Goal: Obtain resource: Obtain resource

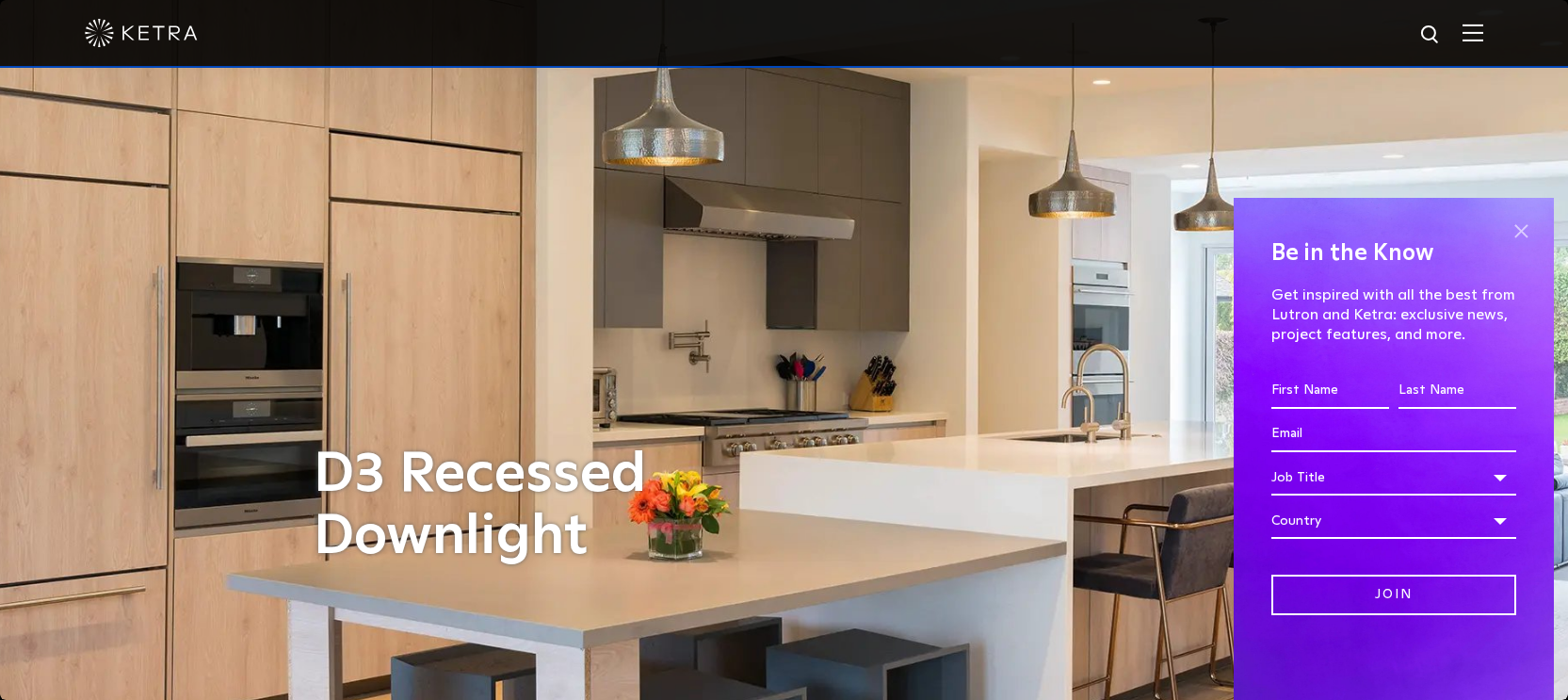
click at [1528, 232] on span at bounding box center [1521, 231] width 29 height 29
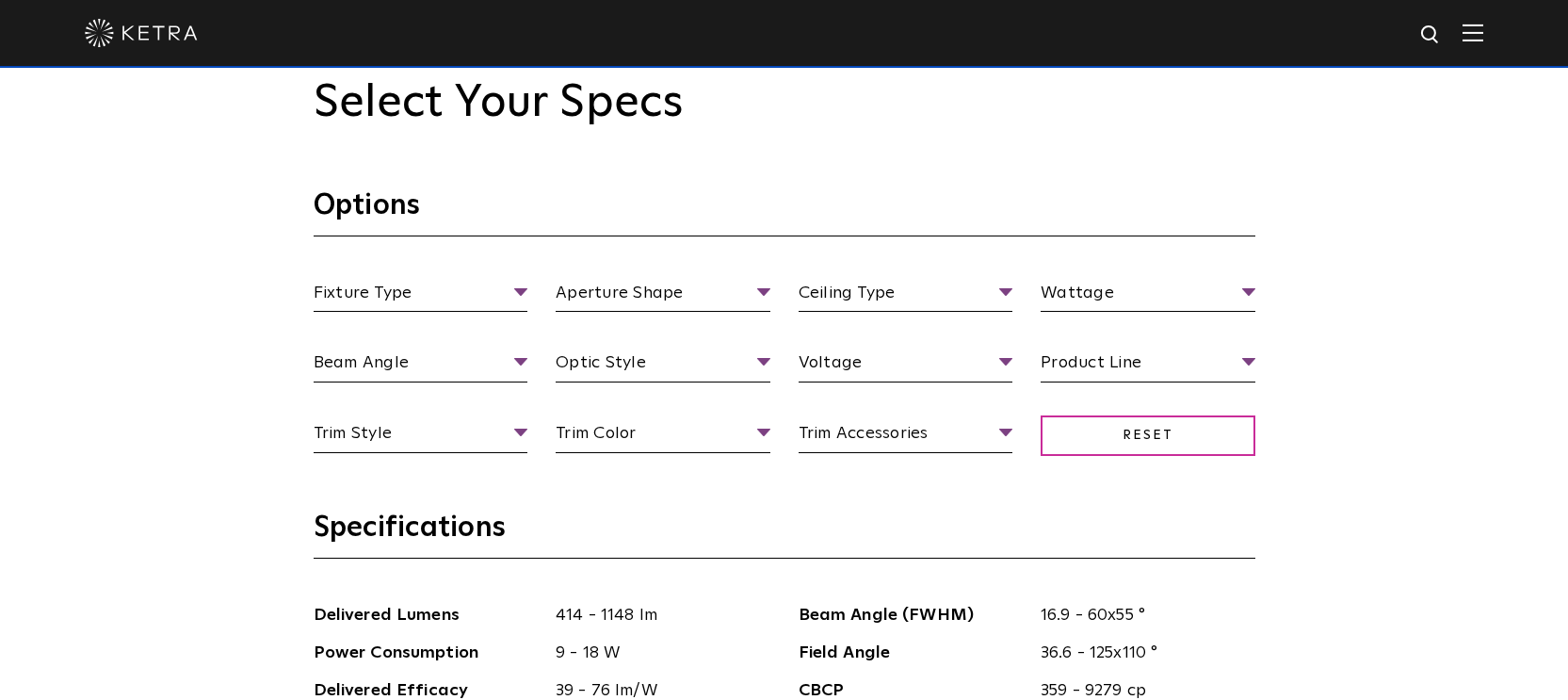
scroll to position [1666, 0]
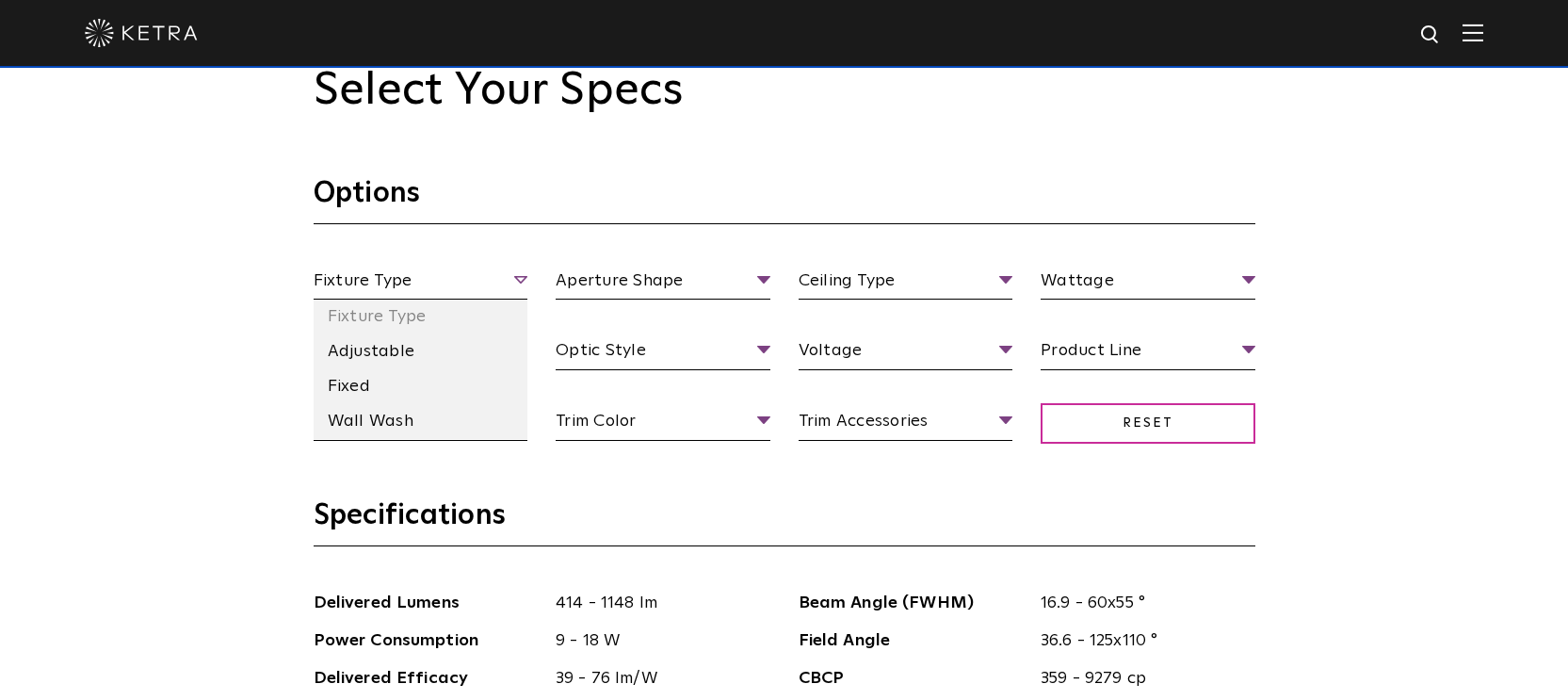
click at [337, 280] on span "Fixture Type" at bounding box center [420, 284] width 215 height 33
click at [355, 412] on li "Wall Wash" at bounding box center [420, 421] width 215 height 34
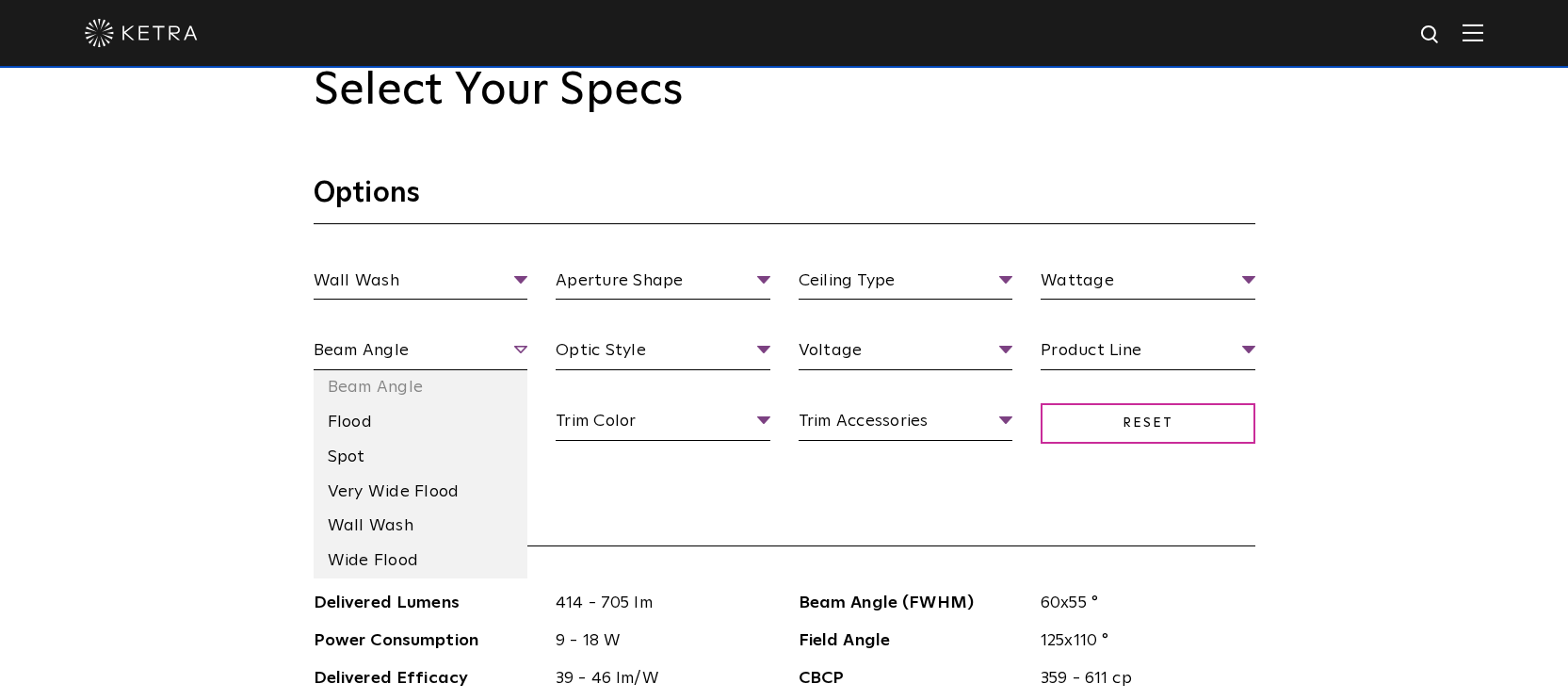
click at [351, 350] on span "Beam Angle" at bounding box center [420, 353] width 215 height 33
click at [357, 414] on li "Flood" at bounding box center [420, 422] width 215 height 34
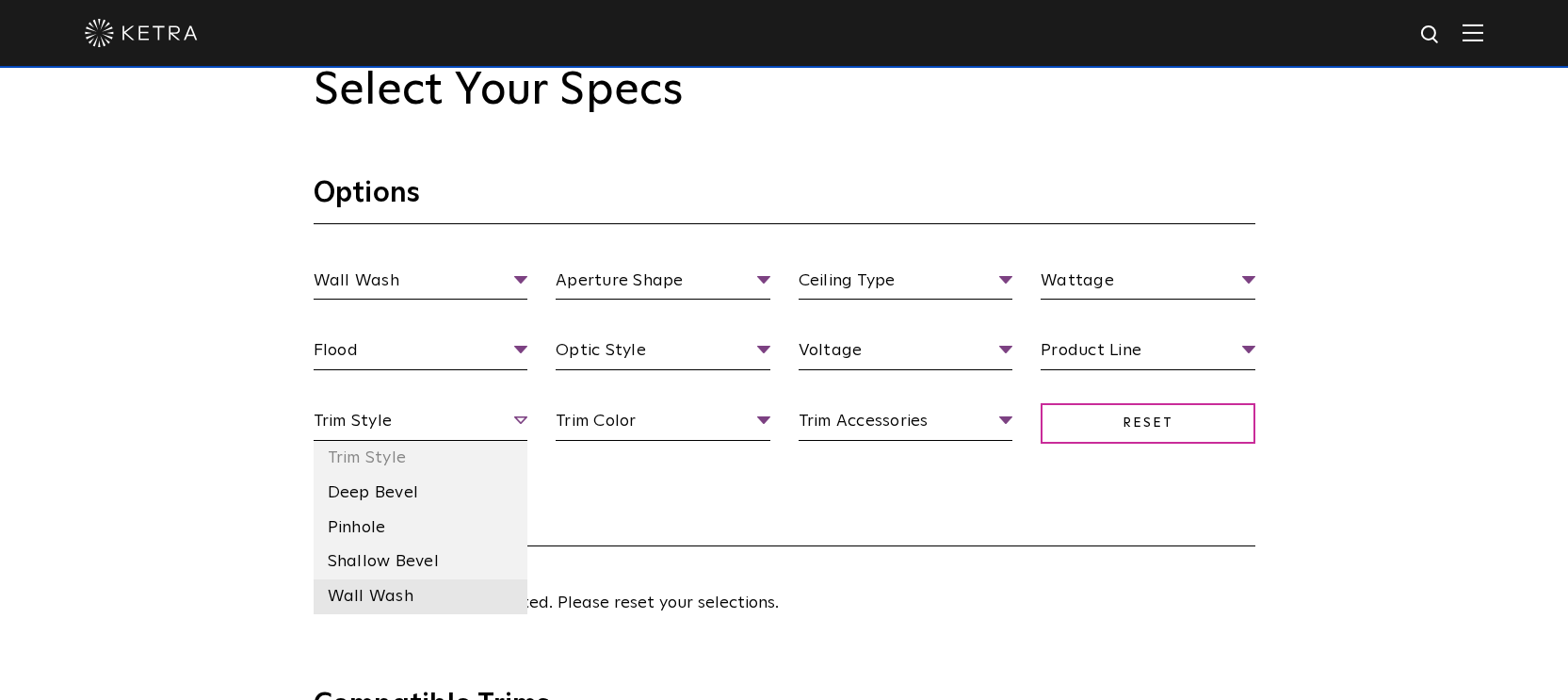
click at [359, 596] on li "Wall Wash" at bounding box center [420, 596] width 215 height 34
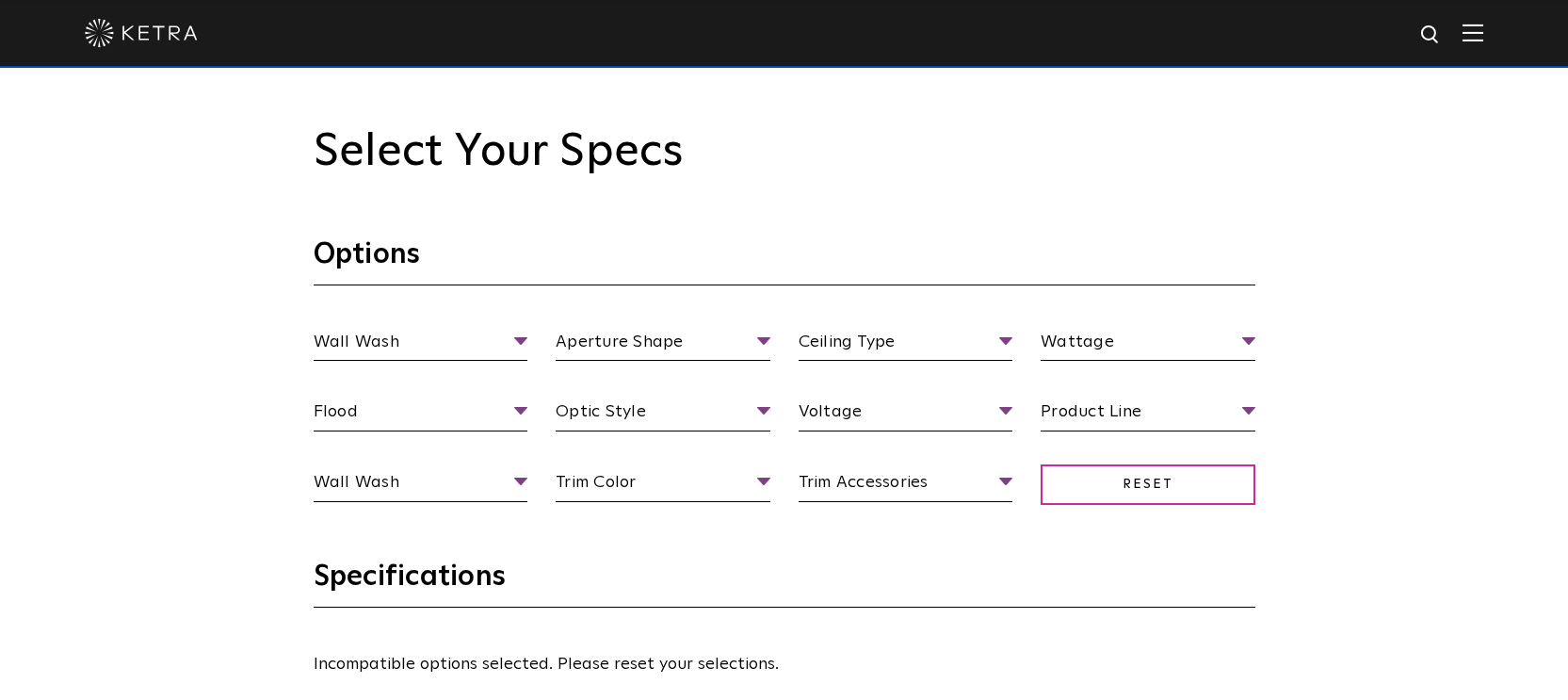
scroll to position [1646, 0]
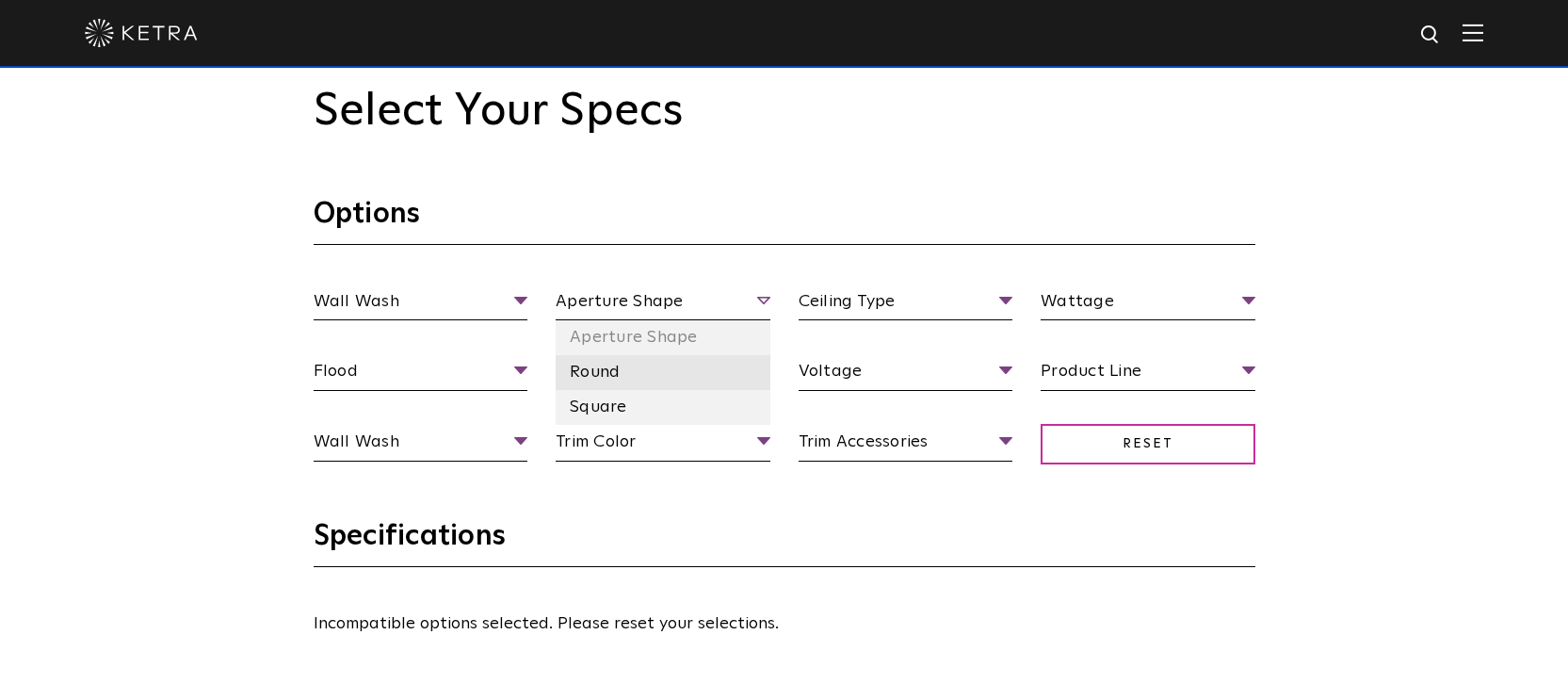
click at [595, 372] on li "Round" at bounding box center [663, 372] width 215 height 34
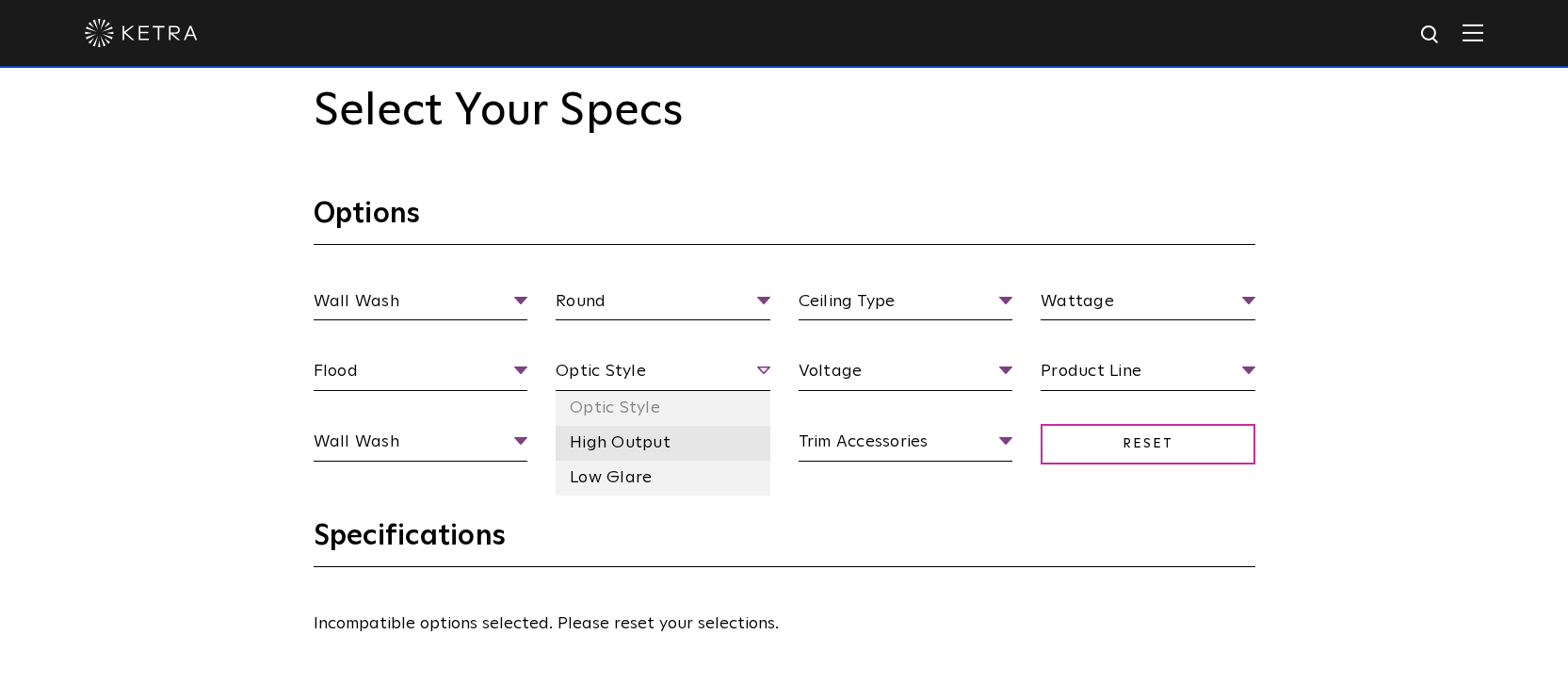
click at [601, 435] on li "High Output" at bounding box center [663, 443] width 215 height 34
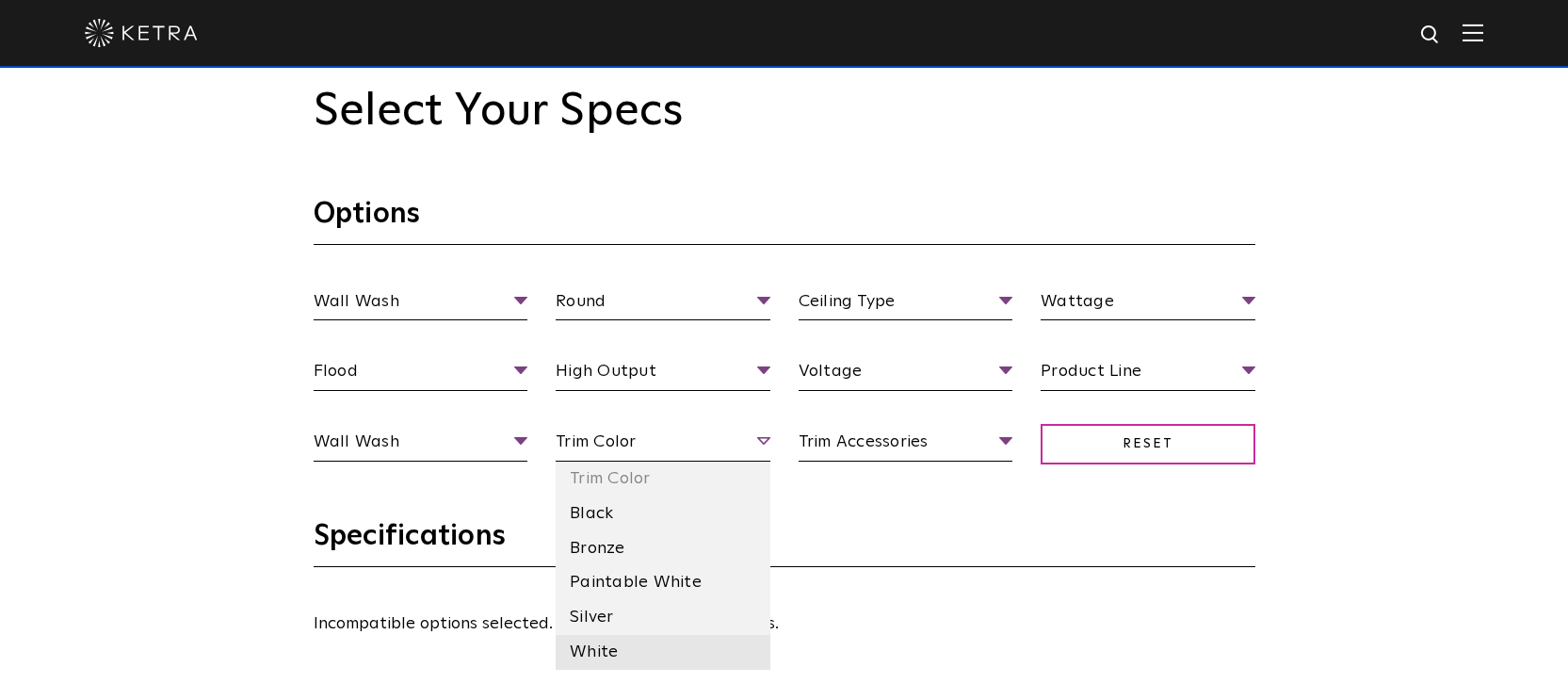
click at [598, 645] on li "White" at bounding box center [663, 652] width 215 height 34
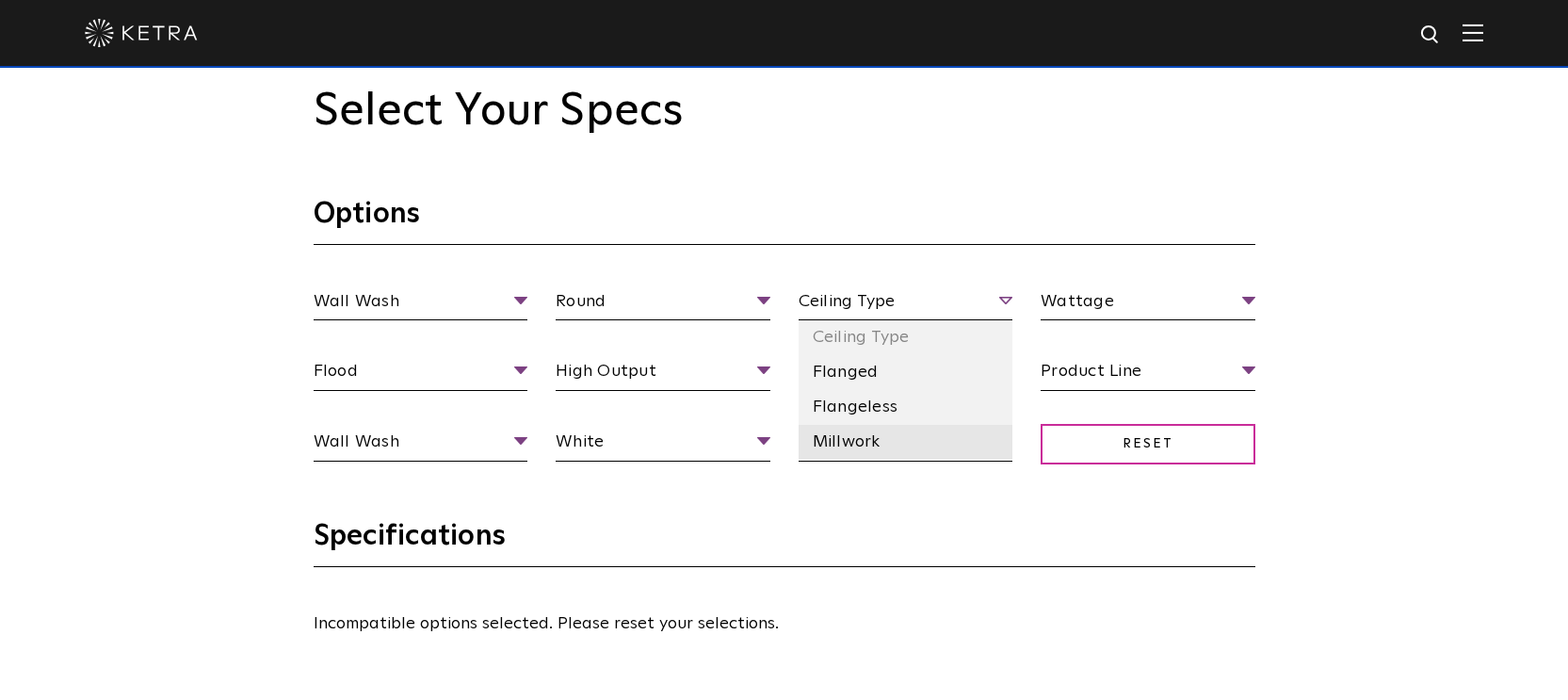
click at [865, 442] on li "Millwork" at bounding box center [905, 442] width 215 height 34
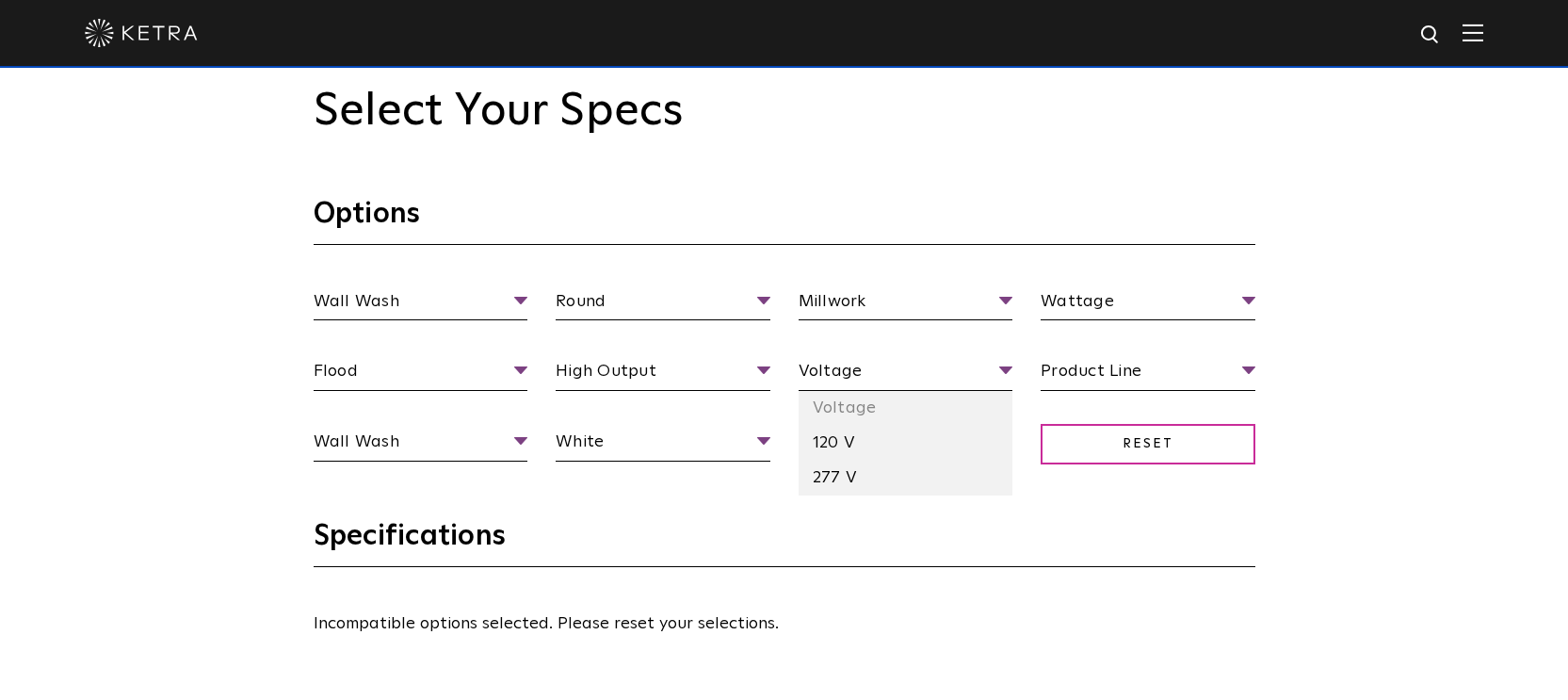
click at [841, 437] on li "120 V" at bounding box center [905, 443] width 215 height 34
click at [885, 419] on div "Wall Wash Fixture Type Adjustable Fixed Wall Wash Round Aperture [GEOGRAPHIC_DA…" at bounding box center [785, 393] width 970 height 211
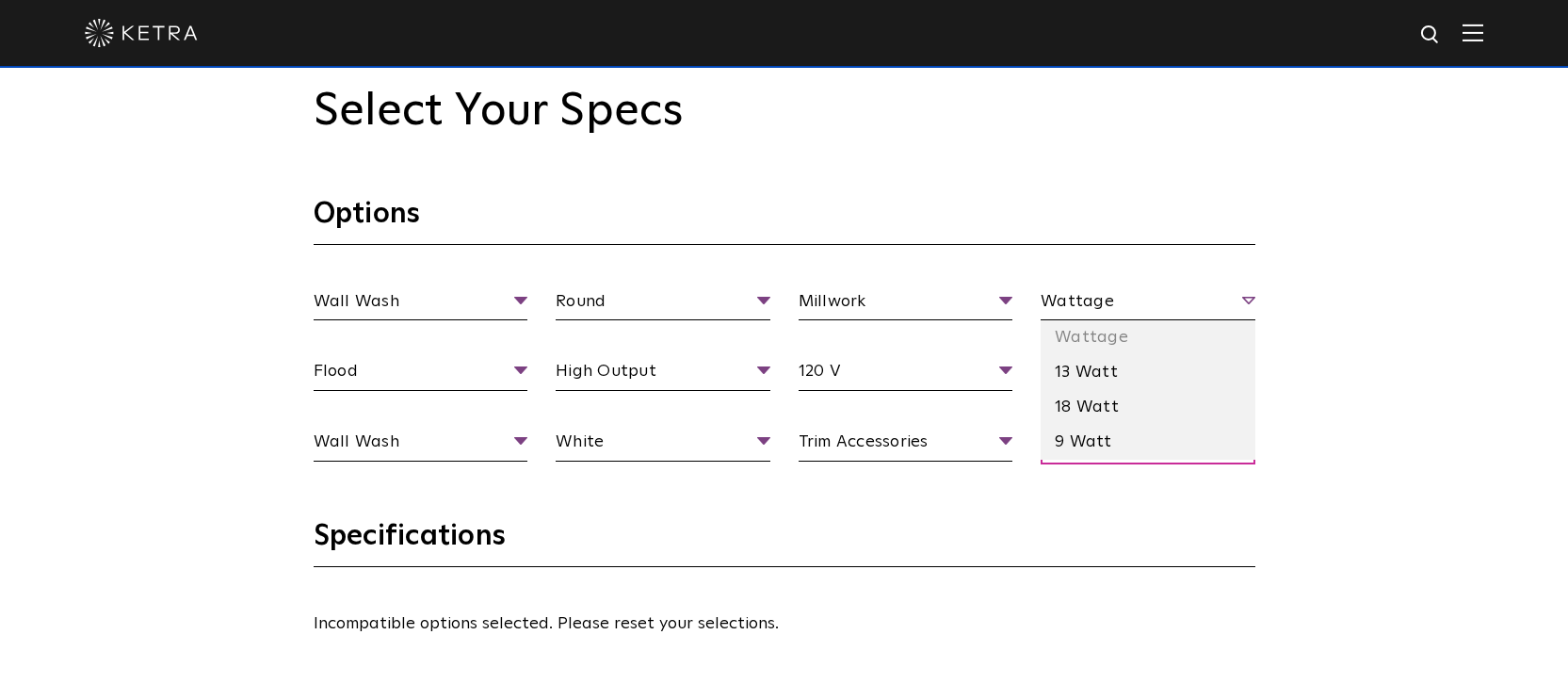
click at [1112, 295] on span "Wattage" at bounding box center [1148, 305] width 215 height 33
click at [1089, 365] on li "13 Watt" at bounding box center [1148, 372] width 215 height 34
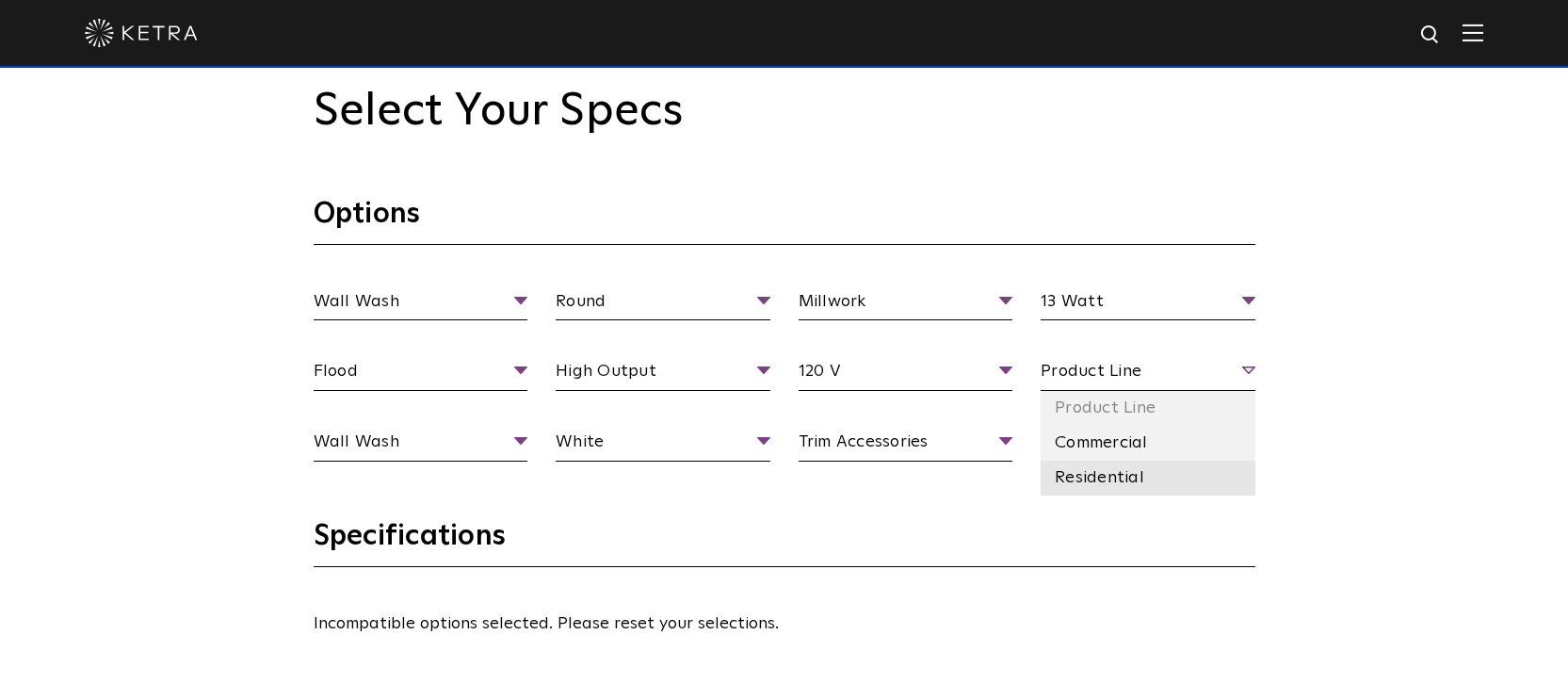
click at [1090, 475] on li "Residential" at bounding box center [1148, 477] width 215 height 34
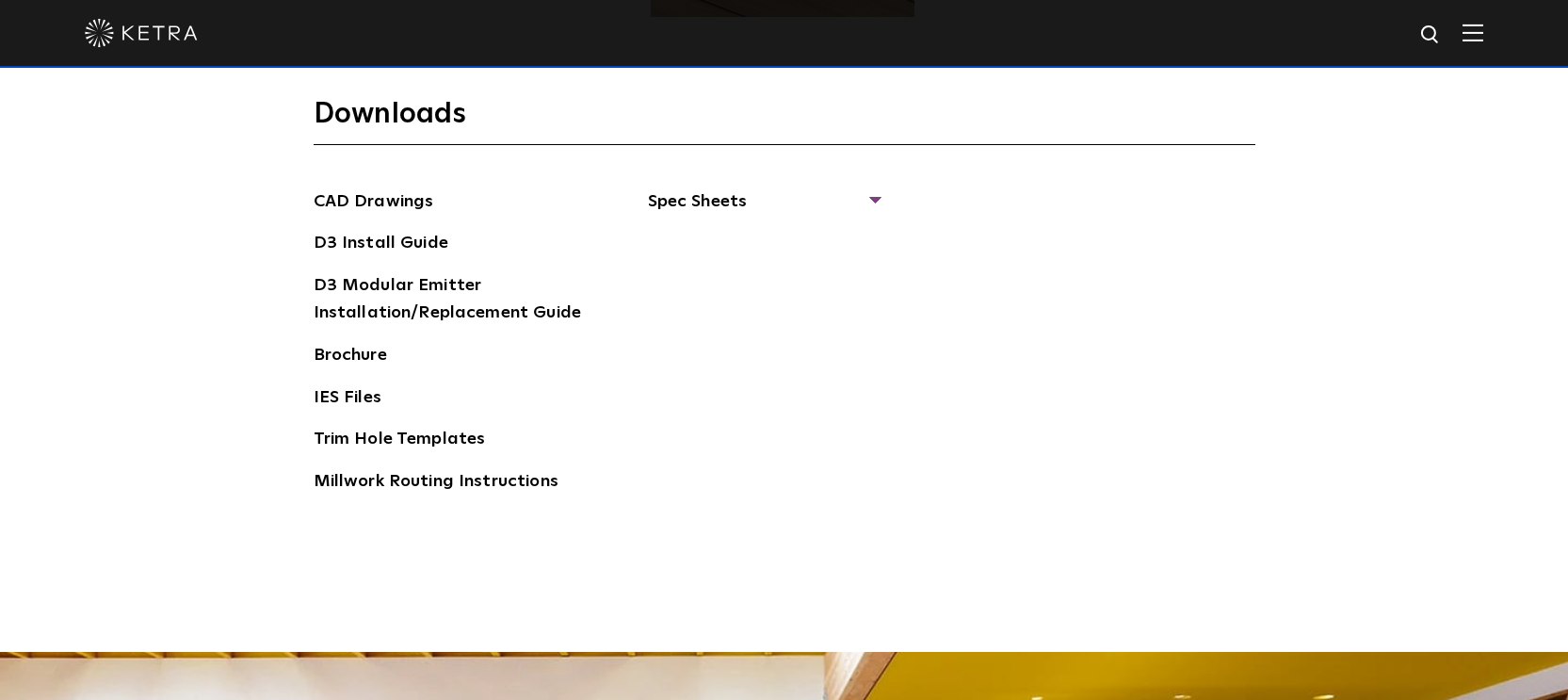
scroll to position [2728, 0]
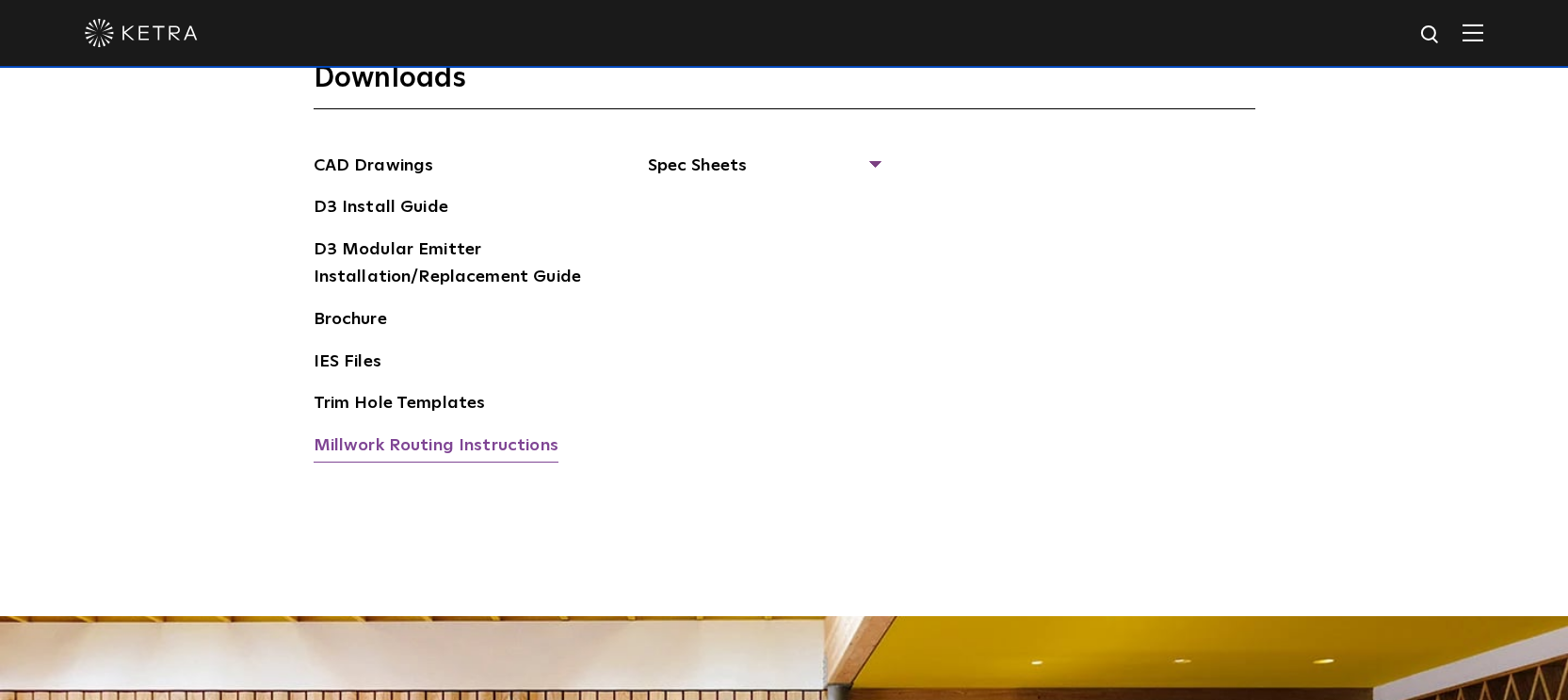
click at [335, 436] on link "Millwork Routing Instructions" at bounding box center [435, 448] width 244 height 31
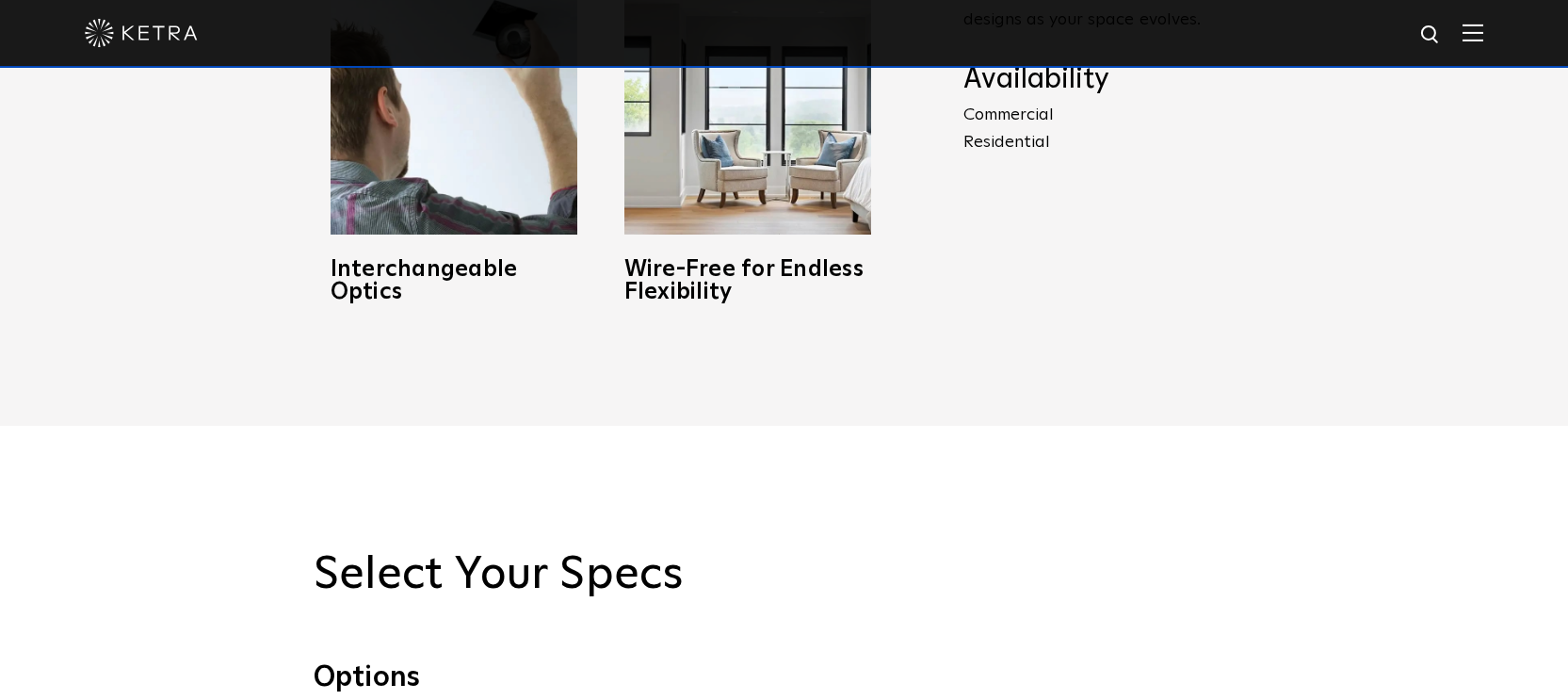
scroll to position [0, 0]
